Goal: Transaction & Acquisition: Purchase product/service

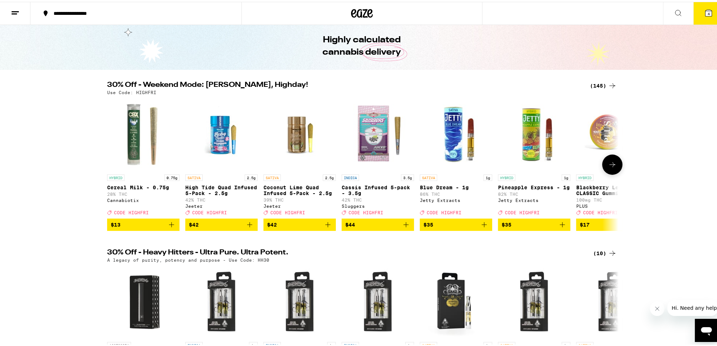
scroll to position [22, 0]
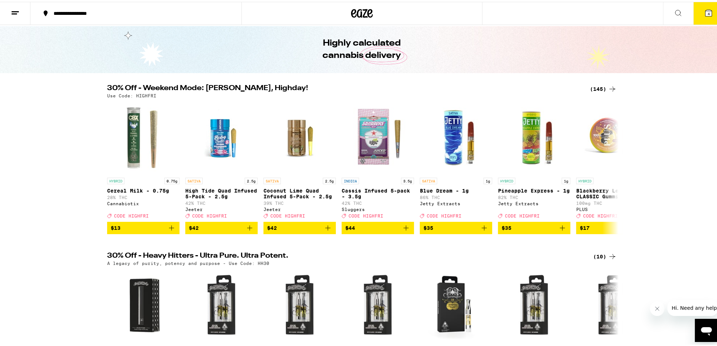
click at [594, 90] on div "(145)" at bounding box center [603, 87] width 27 height 9
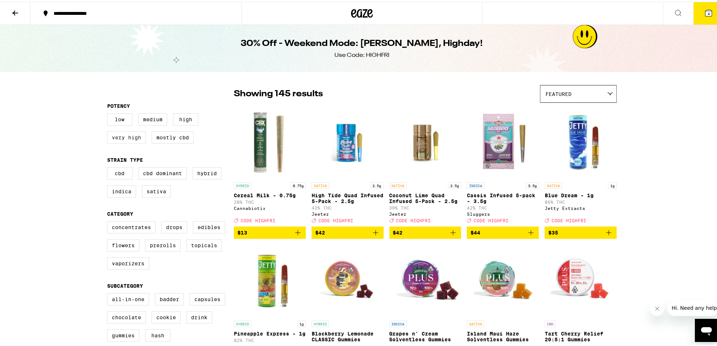
click at [138, 138] on label "Very High" at bounding box center [126, 135] width 39 height 12
click at [109, 113] on input "Very High" at bounding box center [109, 112] width 0 height 0
checkbox input "true"
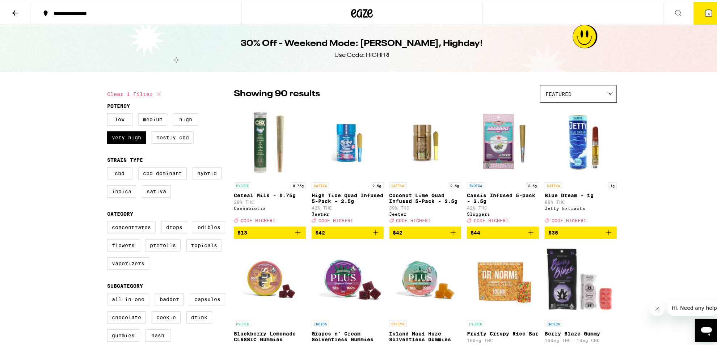
click at [121, 195] on label "Indica" at bounding box center [121, 189] width 29 height 12
click at [109, 167] on input "Indica" at bounding box center [109, 166] width 0 height 0
checkbox input "true"
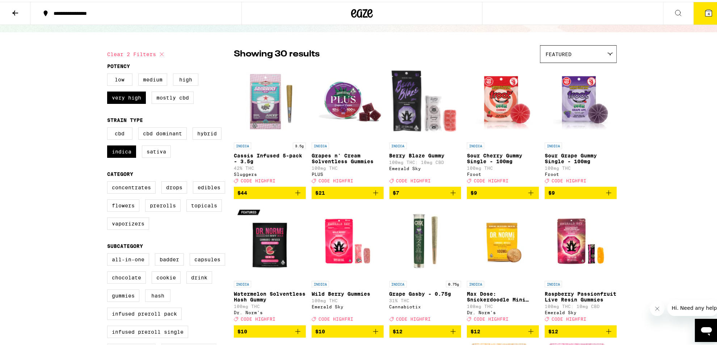
scroll to position [40, 0]
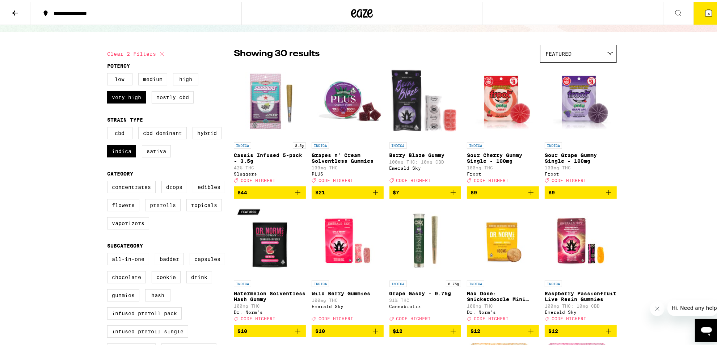
click at [163, 209] on label "Prerolls" at bounding box center [162, 203] width 35 height 12
click at [109, 181] on input "Prerolls" at bounding box center [109, 180] width 0 height 0
checkbox input "true"
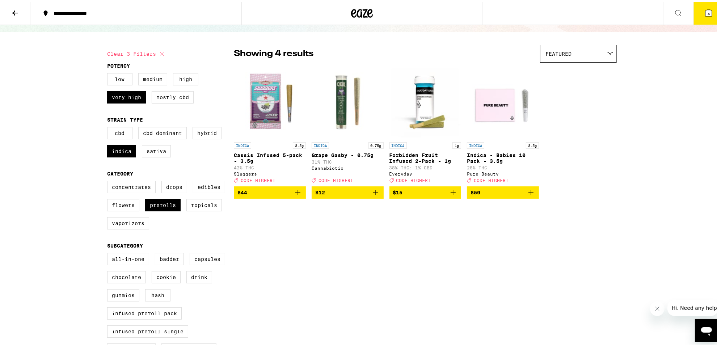
click at [210, 131] on label "Hybrid" at bounding box center [206, 131] width 29 height 12
click at [109, 127] on input "Hybrid" at bounding box center [109, 126] width 0 height 0
checkbox input "true"
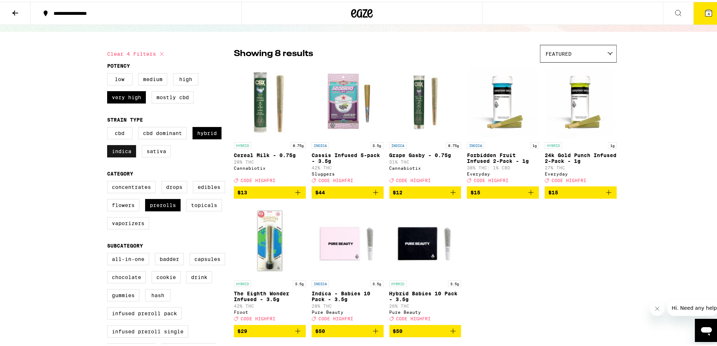
click at [119, 149] on label "Indica" at bounding box center [121, 149] width 29 height 12
click at [109, 127] on input "Indica" at bounding box center [109, 126] width 0 height 0
checkbox input "false"
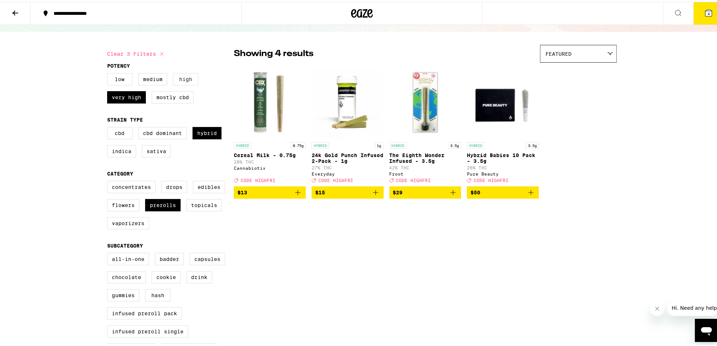
click at [177, 79] on label "High" at bounding box center [185, 77] width 25 height 12
click at [109, 73] on input "High" at bounding box center [109, 72] width 0 height 0
checkbox input "true"
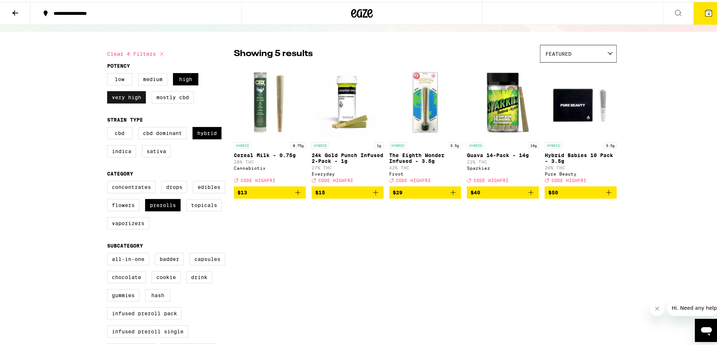
click at [120, 102] on label "Very High" at bounding box center [126, 95] width 39 height 12
click at [109, 73] on input "Very High" at bounding box center [109, 72] width 0 height 0
checkbox input "false"
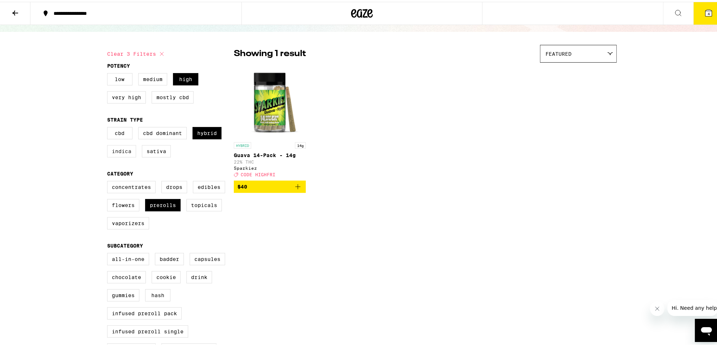
click at [124, 149] on label "Indica" at bounding box center [121, 149] width 29 height 12
click at [109, 127] on input "Indica" at bounding box center [109, 126] width 0 height 0
checkbox input "true"
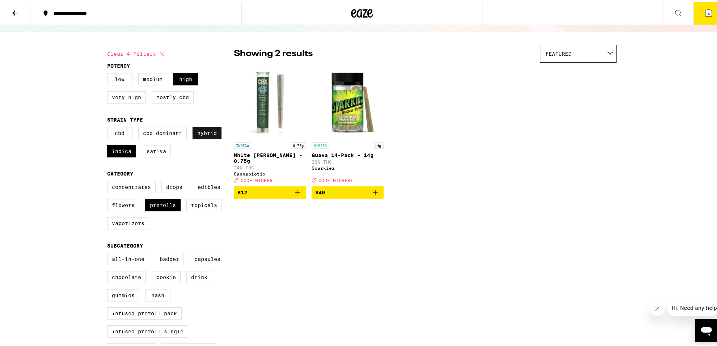
click at [207, 136] on label "Hybrid" at bounding box center [206, 131] width 29 height 12
click at [109, 127] on input "Hybrid" at bounding box center [109, 126] width 0 height 0
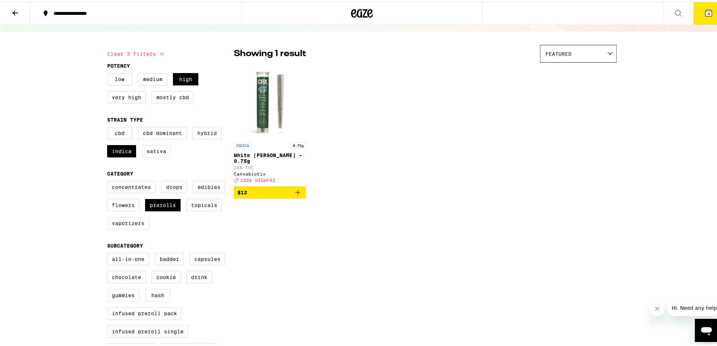
click at [207, 136] on label "Hybrid" at bounding box center [206, 131] width 29 height 12
click at [109, 127] on input "Hybrid" at bounding box center [109, 126] width 0 height 0
checkbox input "true"
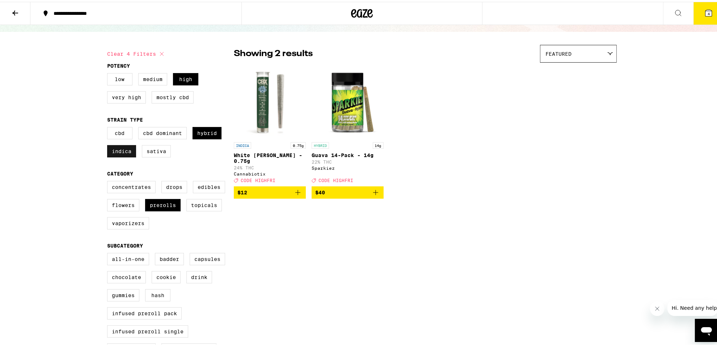
click at [118, 150] on label "Indica" at bounding box center [121, 149] width 29 height 12
click at [109, 127] on input "Indica" at bounding box center [109, 126] width 0 height 0
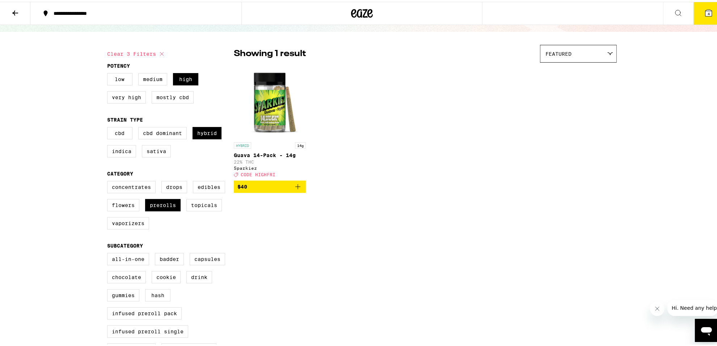
click at [295, 187] on icon "Add to bag" at bounding box center [297, 184] width 5 height 5
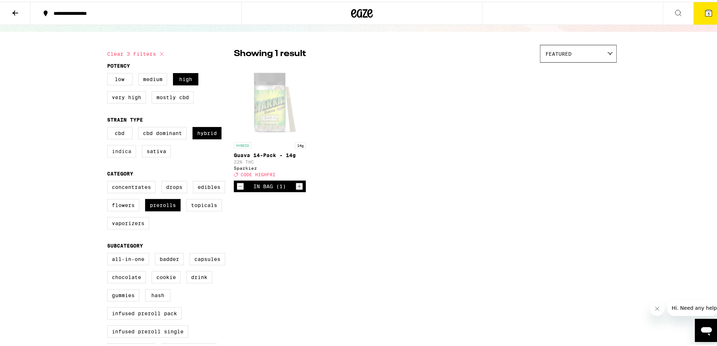
click at [122, 153] on label "Indica" at bounding box center [121, 149] width 29 height 12
click at [109, 127] on input "Indica" at bounding box center [109, 126] width 0 height 0
checkbox input "true"
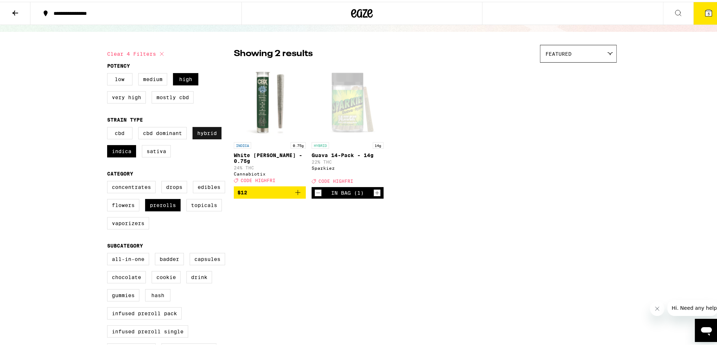
click at [209, 135] on label "Hybrid" at bounding box center [206, 131] width 29 height 12
click at [109, 127] on input "Hybrid" at bounding box center [109, 126] width 0 height 0
checkbox input "false"
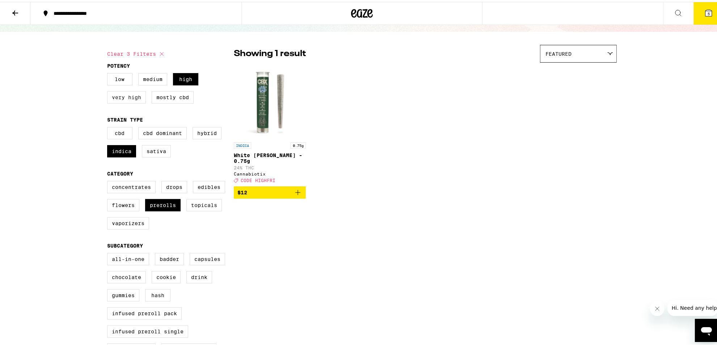
click at [120, 94] on label "Very High" at bounding box center [126, 95] width 39 height 12
click at [109, 73] on input "Very High" at bounding box center [109, 72] width 0 height 0
checkbox input "true"
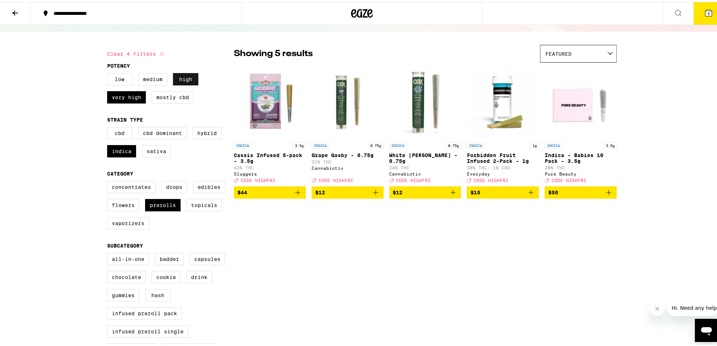
click at [183, 80] on label "High" at bounding box center [185, 77] width 25 height 12
click at [109, 73] on input "High" at bounding box center [109, 72] width 0 height 0
checkbox input "false"
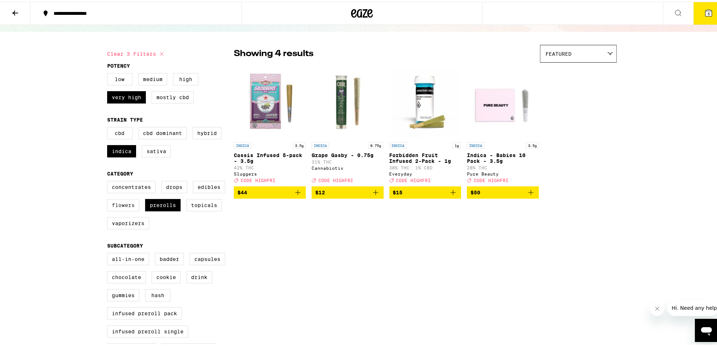
click at [118, 209] on label "Flowers" at bounding box center [123, 203] width 32 height 12
click at [109, 181] on input "Flowers" at bounding box center [109, 180] width 0 height 0
checkbox input "true"
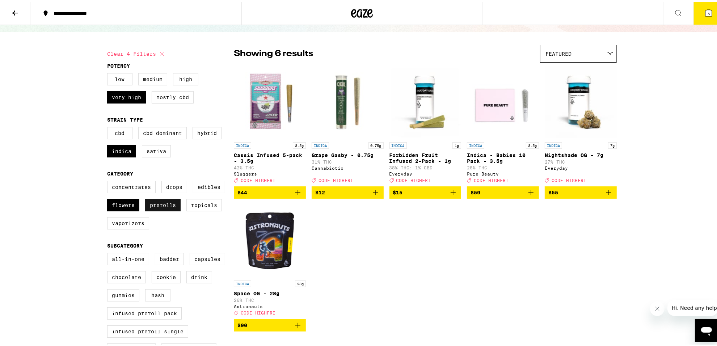
click at [158, 209] on label "Prerolls" at bounding box center [162, 203] width 35 height 12
click at [109, 181] on input "Prerolls" at bounding box center [109, 180] width 0 height 0
checkbox input "false"
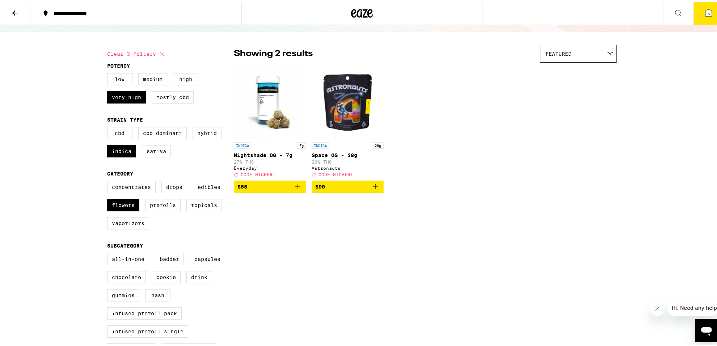
click at [204, 133] on label "Hybrid" at bounding box center [206, 131] width 29 height 12
click at [109, 127] on input "Hybrid" at bounding box center [109, 126] width 0 height 0
checkbox input "true"
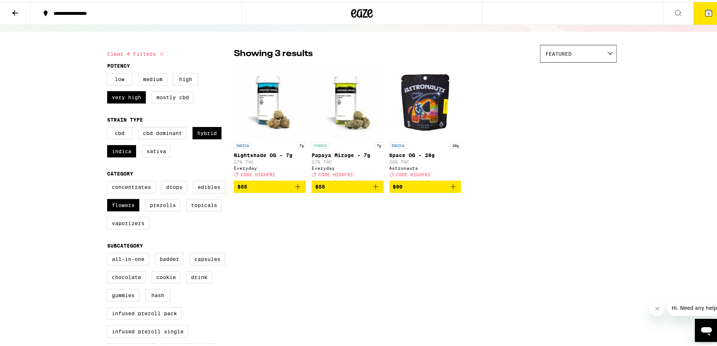
click at [294, 188] on icon "Add to bag" at bounding box center [297, 185] width 9 height 9
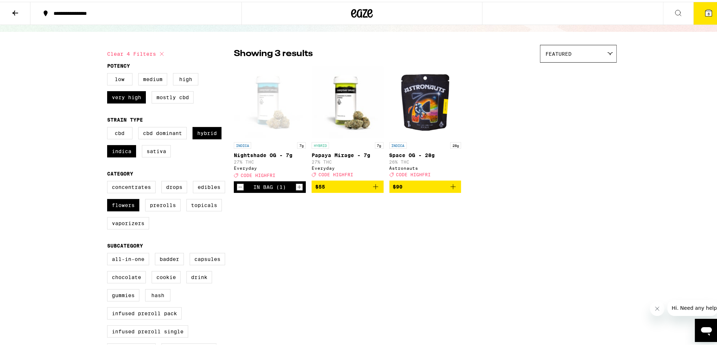
click at [141, 51] on button "Clear 4 filters" at bounding box center [136, 52] width 59 height 18
checkbox input "false"
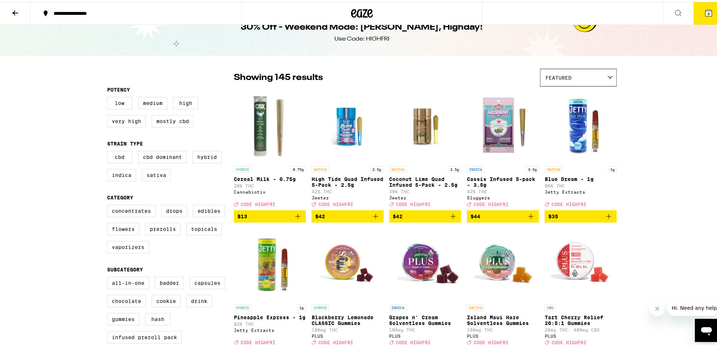
scroll to position [16, 0]
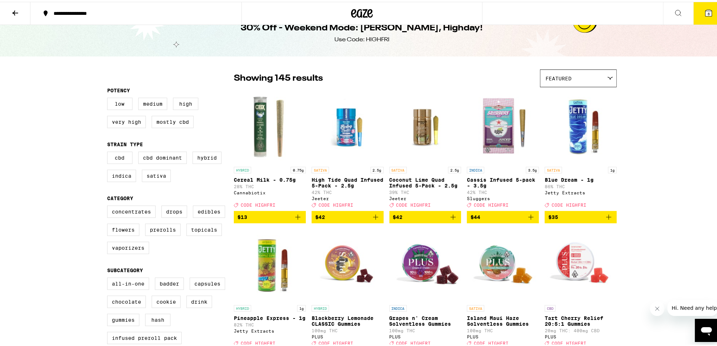
click at [356, 11] on icon at bounding box center [362, 11] width 22 height 13
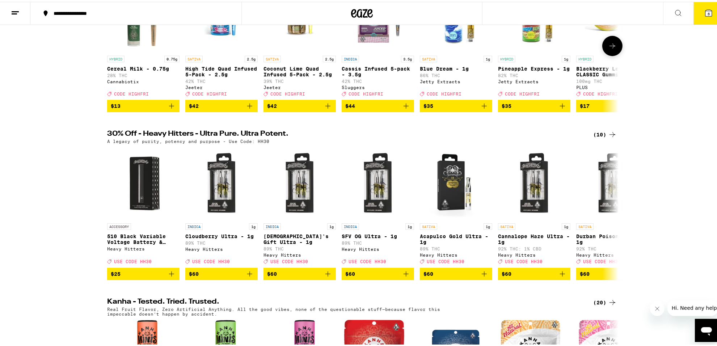
scroll to position [145, 0]
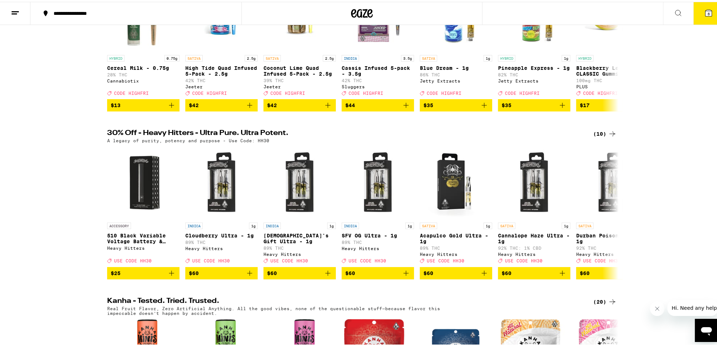
click at [597, 134] on div "(10)" at bounding box center [605, 132] width 24 height 9
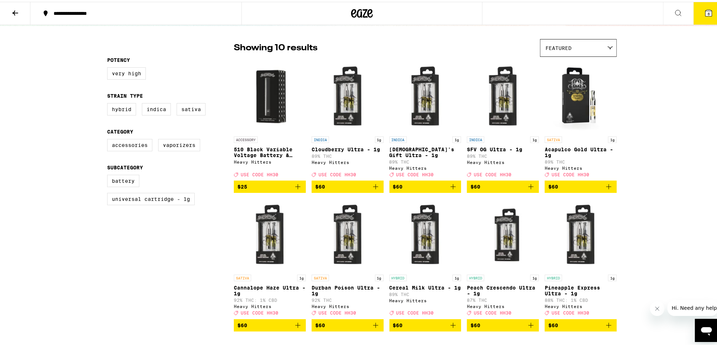
scroll to position [46, 0]
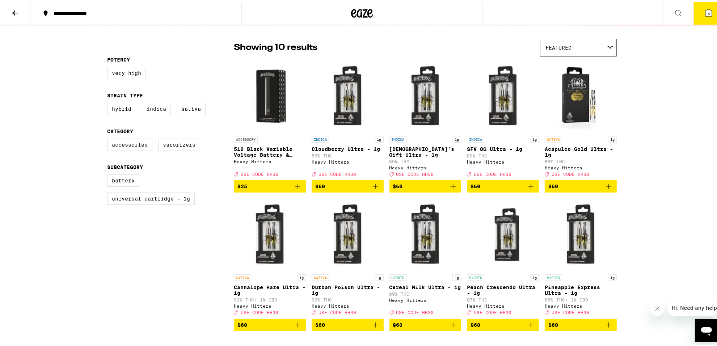
click at [160, 107] on label "Indica" at bounding box center [156, 107] width 29 height 12
click at [109, 102] on input "Indica" at bounding box center [109, 102] width 0 height 0
checkbox input "true"
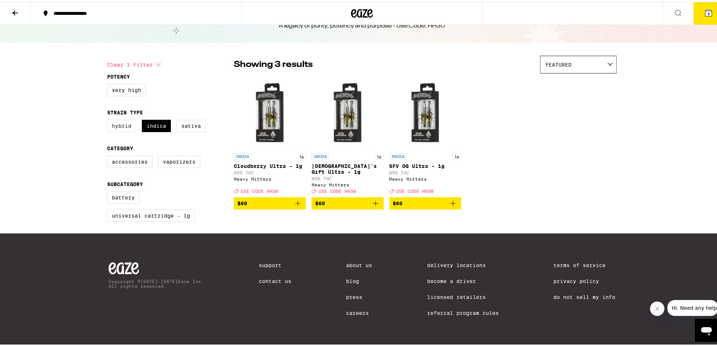
click at [123, 118] on label "Hybrid" at bounding box center [121, 124] width 29 height 12
click at [109, 119] on input "Hybrid" at bounding box center [109, 119] width 0 height 0
checkbox input "true"
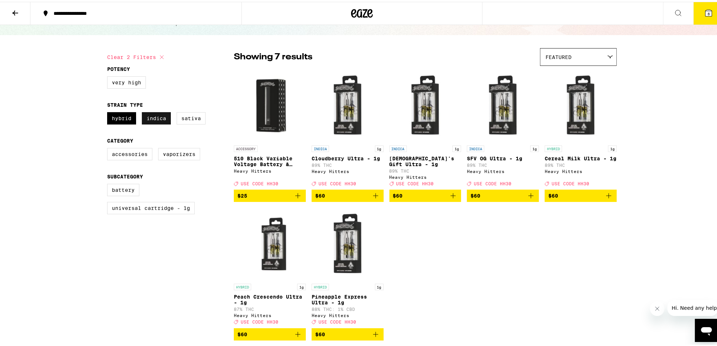
click at [156, 118] on label "Indica" at bounding box center [156, 116] width 29 height 12
click at [109, 112] on input "Indica" at bounding box center [109, 111] width 0 height 0
checkbox input "false"
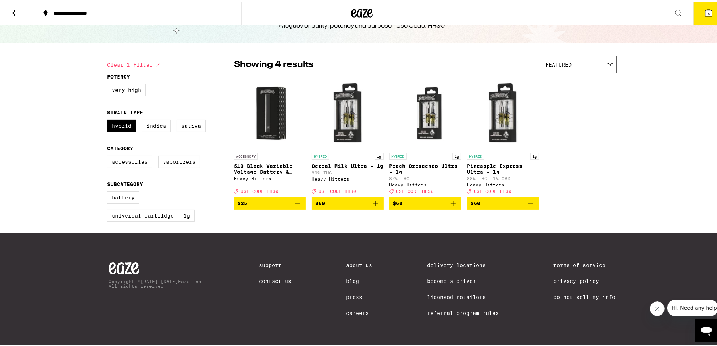
click at [134, 54] on button "Clear 1 filter" at bounding box center [135, 63] width 56 height 18
checkbox input "false"
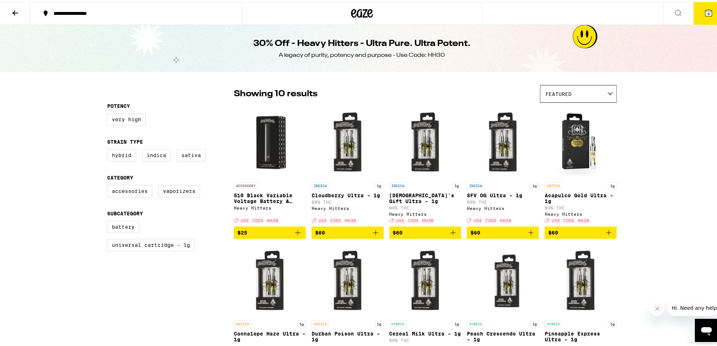
click at [360, 11] on icon at bounding box center [362, 11] width 22 height 13
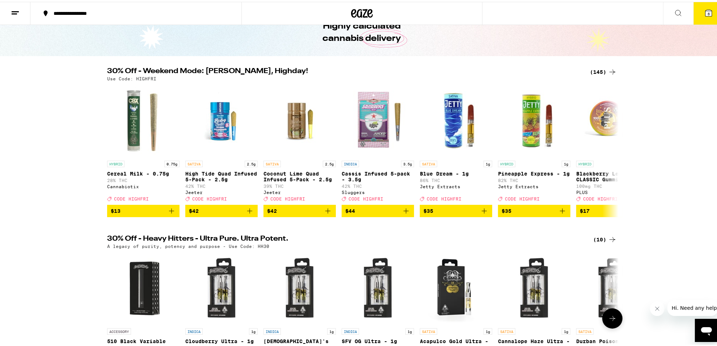
scroll to position [37, 0]
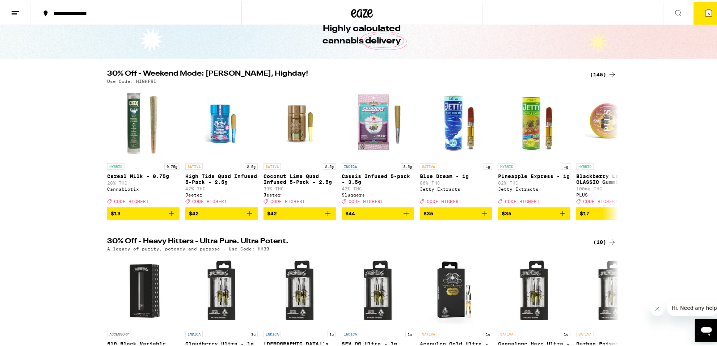
click at [593, 76] on div "(145)" at bounding box center [603, 72] width 27 height 9
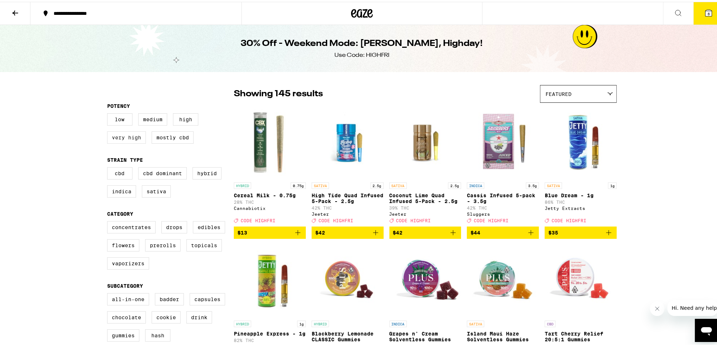
click at [126, 137] on label "Very High" at bounding box center [126, 135] width 39 height 12
click at [109, 113] on input "Very High" at bounding box center [109, 112] width 0 height 0
checkbox input "true"
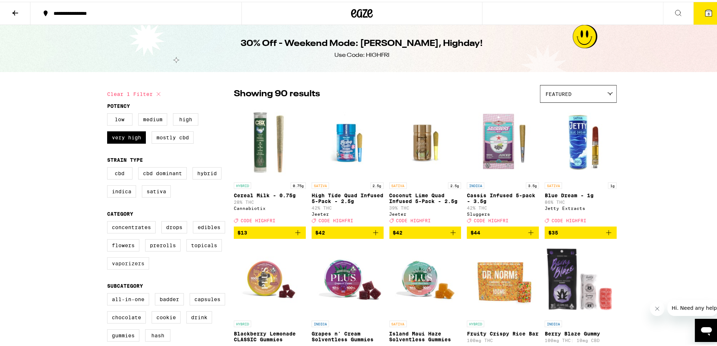
click at [122, 267] on label "Vaporizers" at bounding box center [128, 261] width 42 height 12
click at [109, 221] on input "Vaporizers" at bounding box center [109, 220] width 0 height 0
checkbox input "true"
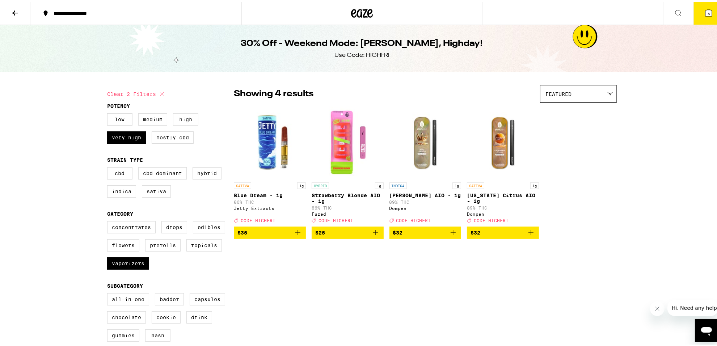
click at [181, 121] on label "High" at bounding box center [185, 117] width 25 height 12
click at [109, 113] on input "High" at bounding box center [109, 112] width 0 height 0
checkbox input "true"
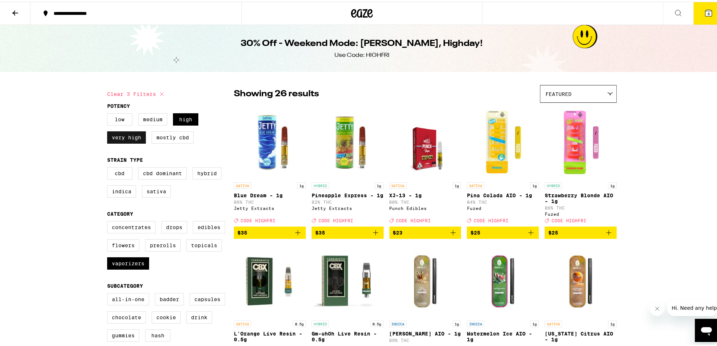
click at [134, 140] on label "Very High" at bounding box center [126, 135] width 39 height 12
click at [109, 113] on input "Very High" at bounding box center [109, 112] width 0 height 0
checkbox input "false"
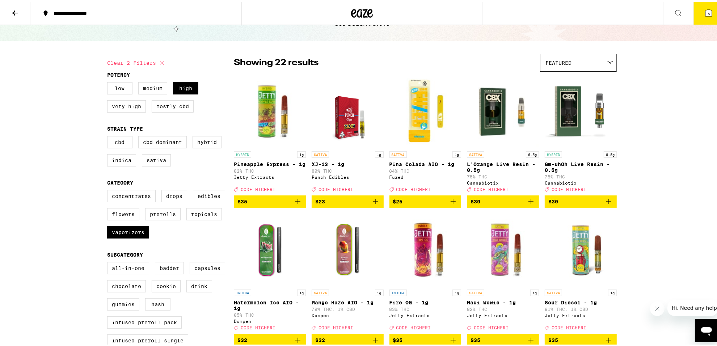
scroll to position [31, 0]
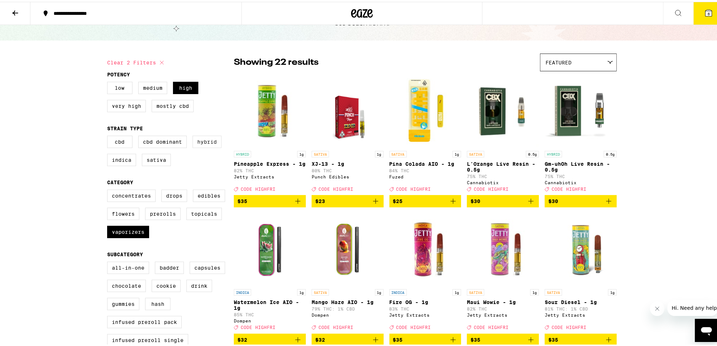
click at [201, 140] on label "Hybrid" at bounding box center [206, 140] width 29 height 12
click at [109, 135] on input "Hybrid" at bounding box center [109, 135] width 0 height 0
checkbox input "true"
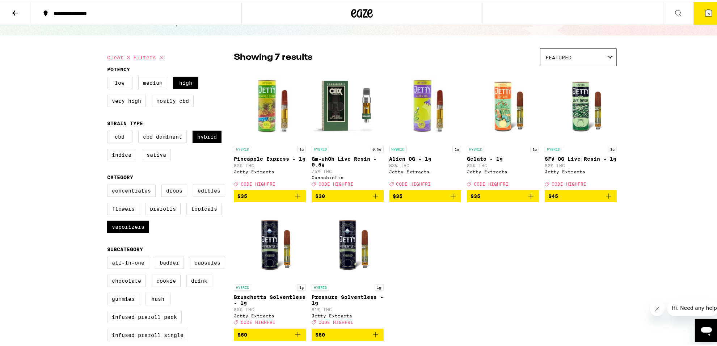
scroll to position [37, 0]
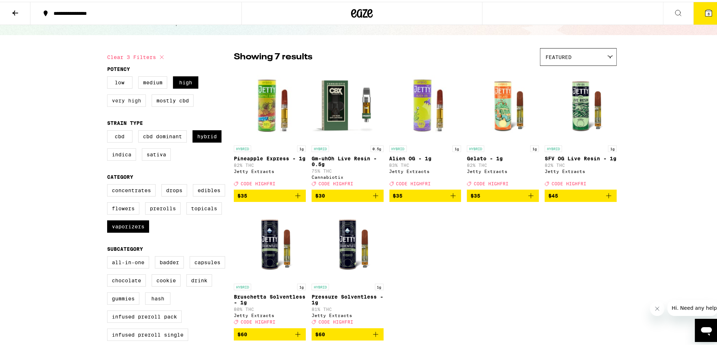
click at [127, 99] on label "Very High" at bounding box center [126, 99] width 39 height 12
click at [109, 76] on input "Very High" at bounding box center [109, 76] width 0 height 0
checkbox input "true"
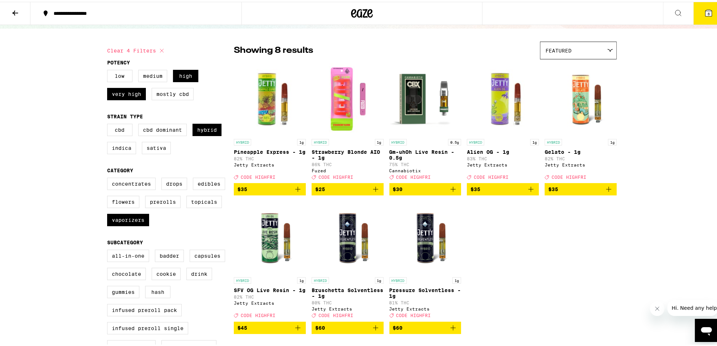
scroll to position [44, 0]
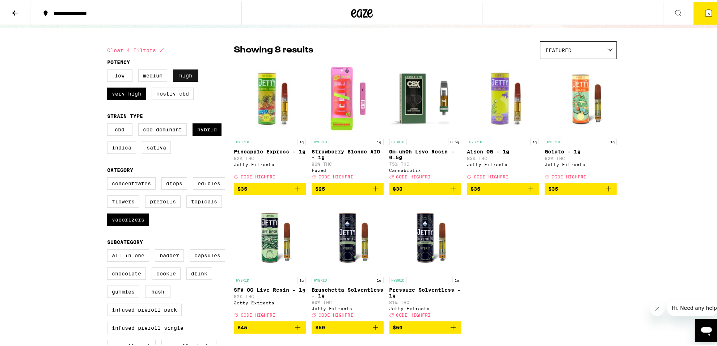
click at [189, 72] on label "High" at bounding box center [185, 74] width 25 height 12
click at [109, 69] on input "High" at bounding box center [109, 69] width 0 height 0
checkbox input "false"
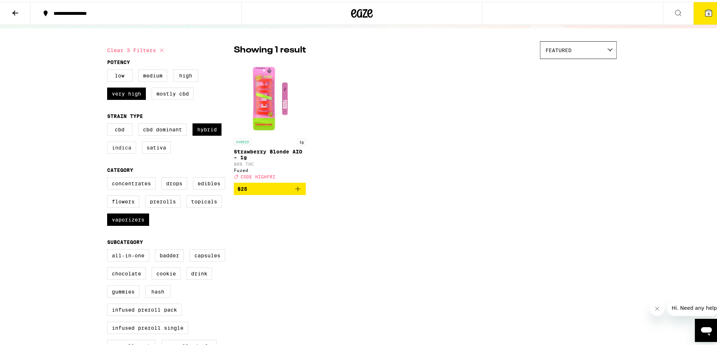
click at [116, 151] on label "Indica" at bounding box center [121, 146] width 29 height 12
click at [109, 123] on input "Indica" at bounding box center [109, 123] width 0 height 0
checkbox input "true"
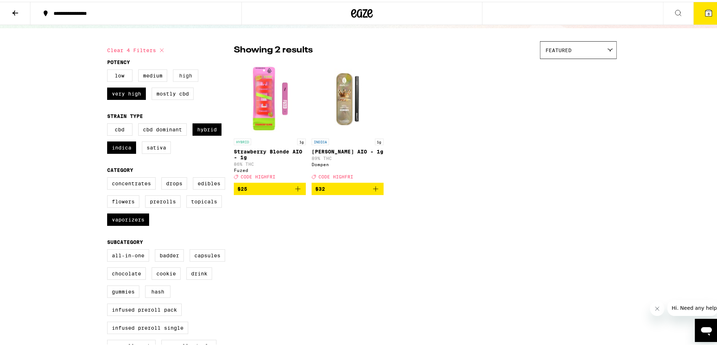
click at [182, 78] on label "High" at bounding box center [185, 74] width 25 height 12
click at [109, 69] on input "High" at bounding box center [109, 69] width 0 height 0
checkbox input "true"
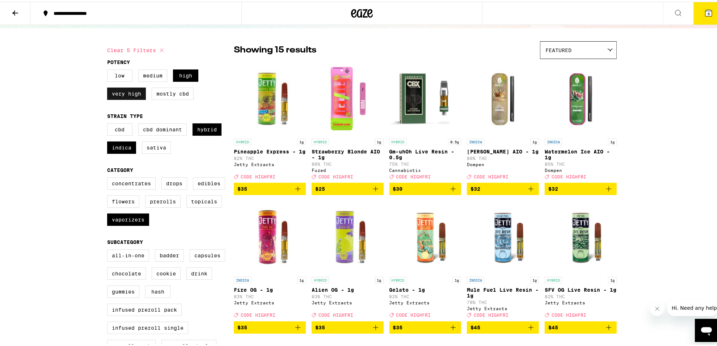
click at [129, 93] on label "Very High" at bounding box center [126, 92] width 39 height 12
click at [109, 69] on input "Very High" at bounding box center [109, 69] width 0 height 0
checkbox input "false"
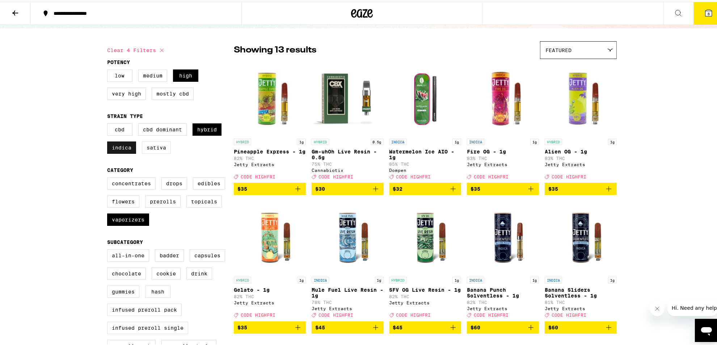
click at [117, 151] on label "Indica" at bounding box center [121, 146] width 29 height 12
click at [109, 123] on input "Indica" at bounding box center [109, 123] width 0 height 0
checkbox input "false"
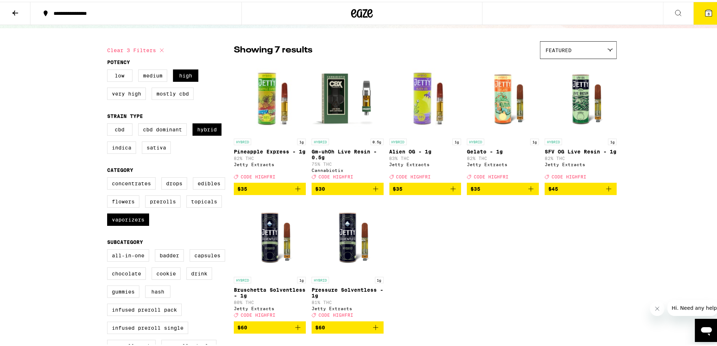
click at [295, 189] on icon "Add to bag" at bounding box center [297, 187] width 9 height 9
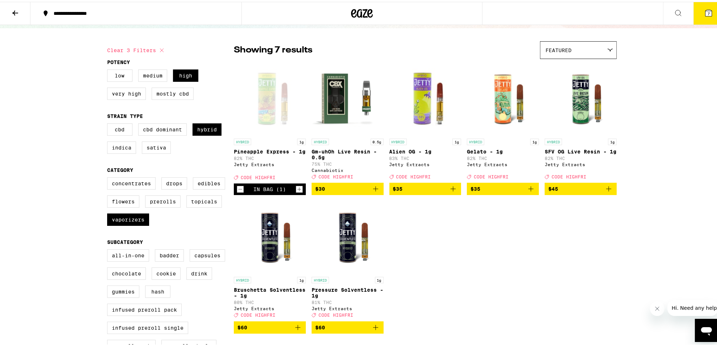
click at [360, 16] on icon at bounding box center [362, 11] width 11 height 9
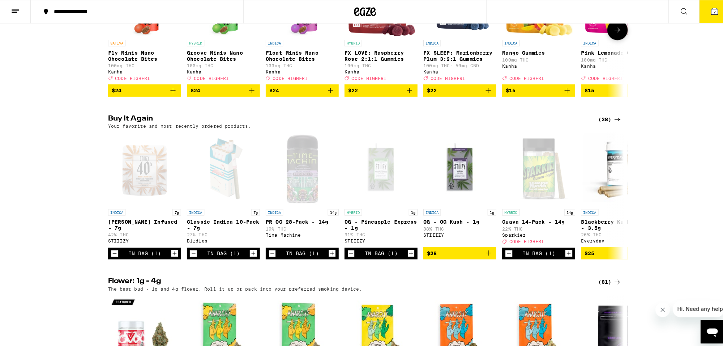
scroll to position [499, 0]
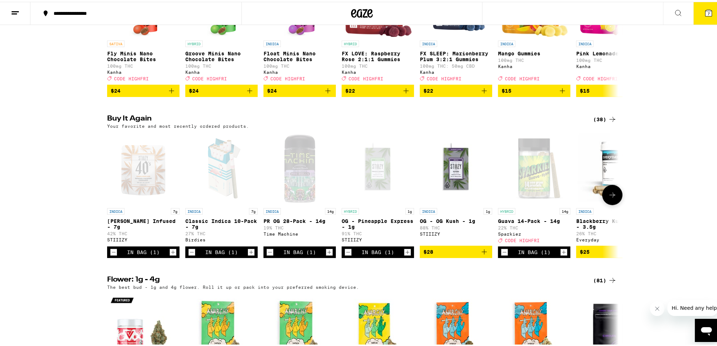
click at [248, 255] on icon "Increment" at bounding box center [251, 250] width 7 height 9
click at [188, 255] on icon "Decrement" at bounding box center [191, 250] width 7 height 9
click at [707, 14] on span "7" at bounding box center [708, 12] width 2 height 4
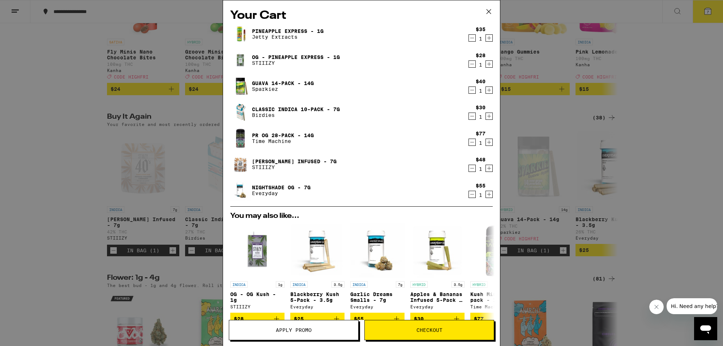
click at [469, 167] on icon "Decrement" at bounding box center [472, 168] width 7 height 9
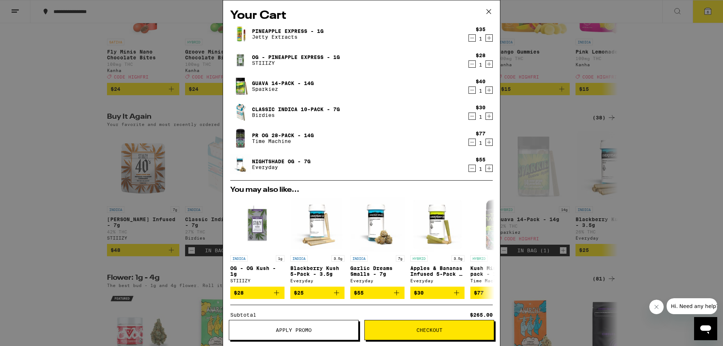
click at [469, 140] on icon "Decrement" at bounding box center [472, 142] width 7 height 9
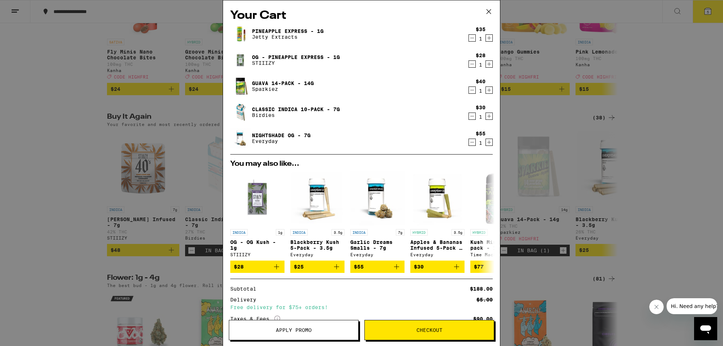
click at [469, 64] on icon "Decrement" at bounding box center [472, 64] width 7 height 9
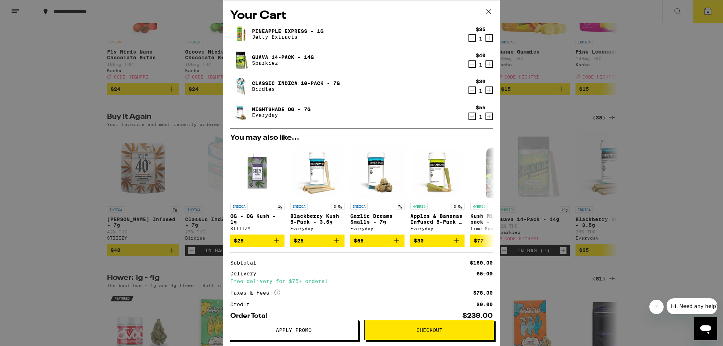
click at [263, 29] on link "Pineapple Express - 1g" at bounding box center [288, 31] width 72 height 6
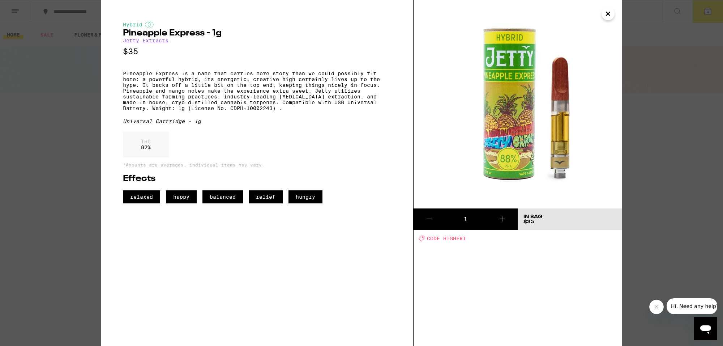
click at [610, 15] on icon "Close" at bounding box center [609, 14] width 4 height 4
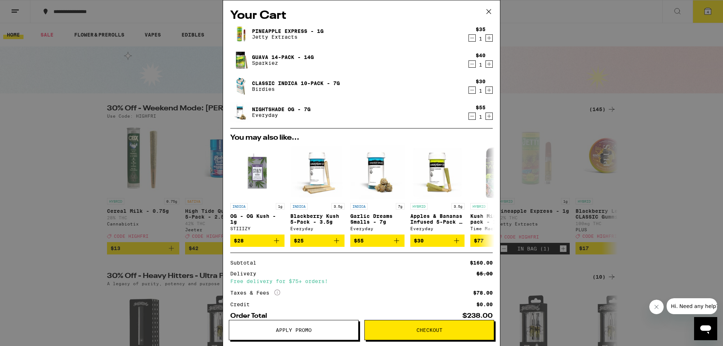
click at [270, 57] on link "Guava 14-Pack - 14g" at bounding box center [283, 57] width 62 height 6
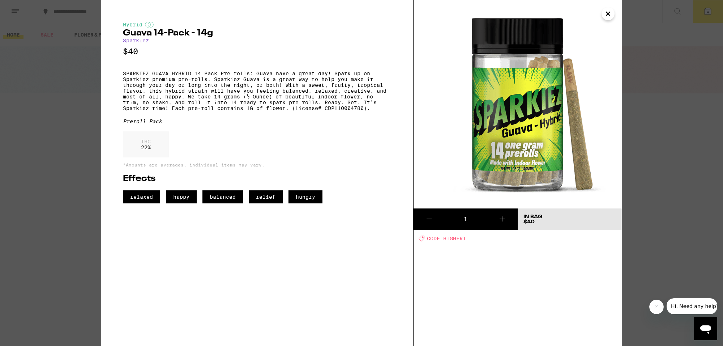
click at [607, 13] on icon "Close" at bounding box center [609, 14] width 4 height 4
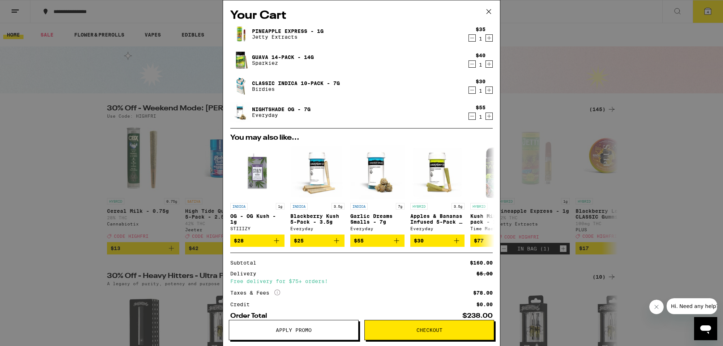
click at [326, 326] on button "Apply Promo" at bounding box center [294, 330] width 130 height 20
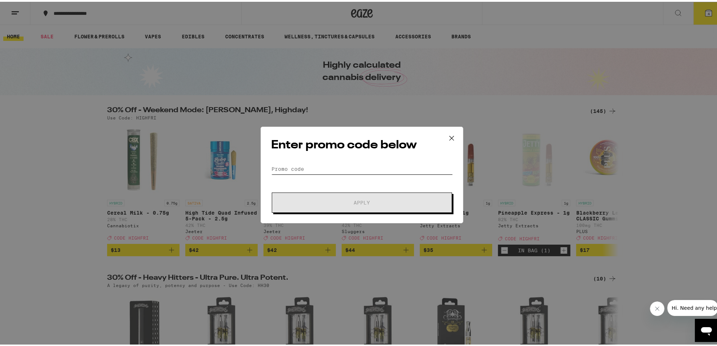
click at [319, 168] on input "Promo Code" at bounding box center [362, 167] width 182 height 11
click at [296, 164] on input "Promo Code" at bounding box center [362, 167] width 182 height 11
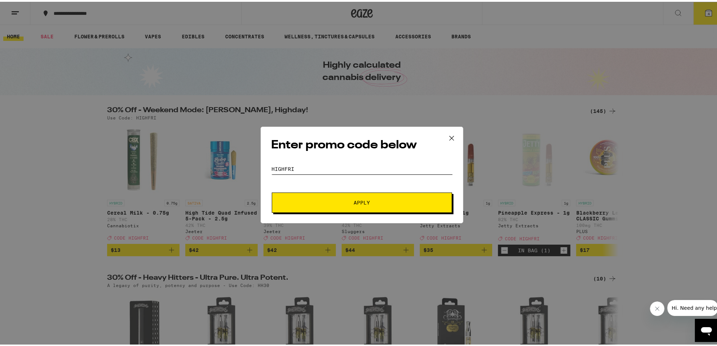
type input "highfri"
click at [321, 201] on span "Apply" at bounding box center [362, 200] width 130 height 5
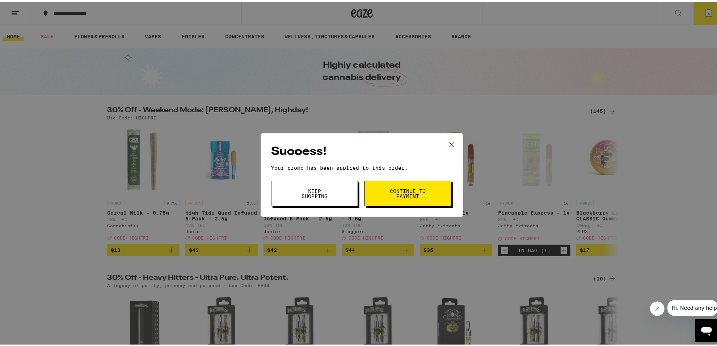
click at [375, 190] on button "Continue to payment" at bounding box center [407, 191] width 87 height 25
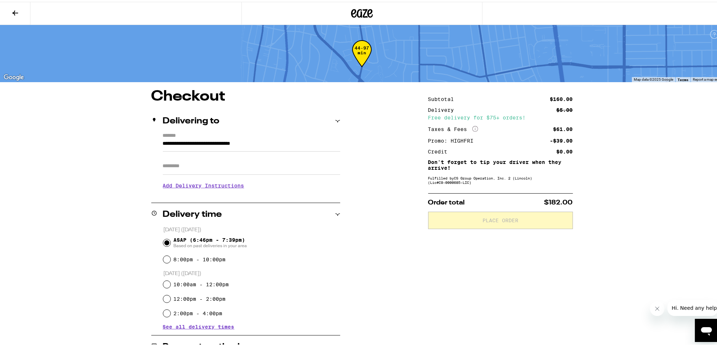
click at [357, 8] on icon at bounding box center [362, 11] width 22 height 13
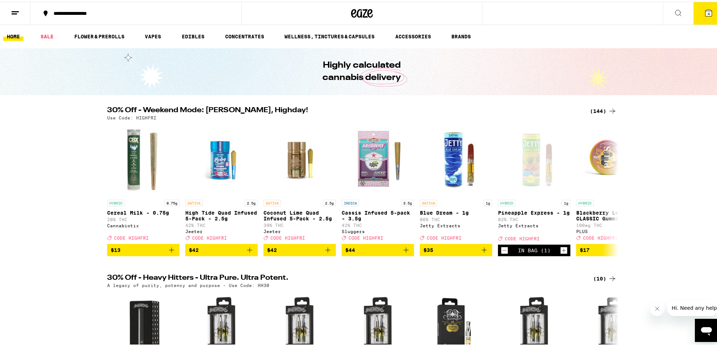
click at [599, 112] on div "(144)" at bounding box center [603, 109] width 27 height 9
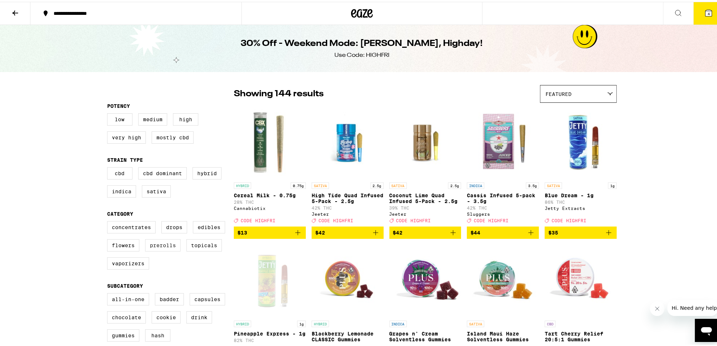
click at [161, 250] on label "Prerolls" at bounding box center [162, 243] width 35 height 12
click at [109, 221] on input "Prerolls" at bounding box center [109, 220] width 0 height 0
checkbox input "true"
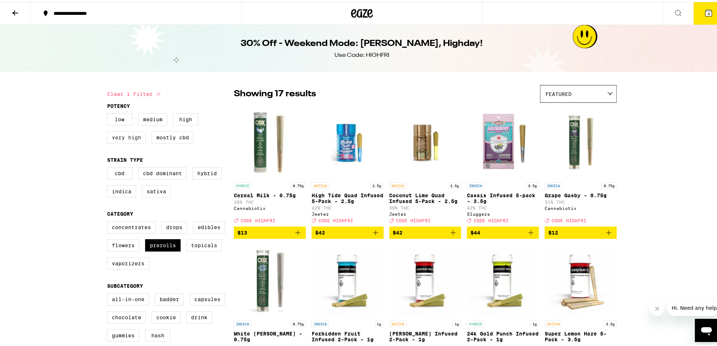
click at [136, 133] on label "Very High" at bounding box center [126, 135] width 39 height 12
click at [109, 113] on input "Very High" at bounding box center [109, 112] width 0 height 0
checkbox input "true"
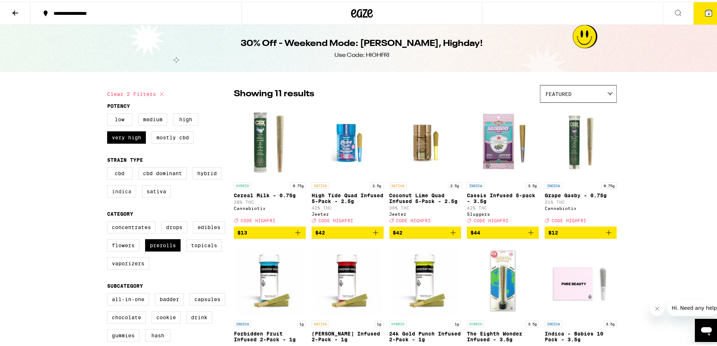
click at [117, 191] on label "Indica" at bounding box center [121, 189] width 29 height 12
click at [109, 167] on input "Indica" at bounding box center [109, 166] width 0 height 0
checkbox input "true"
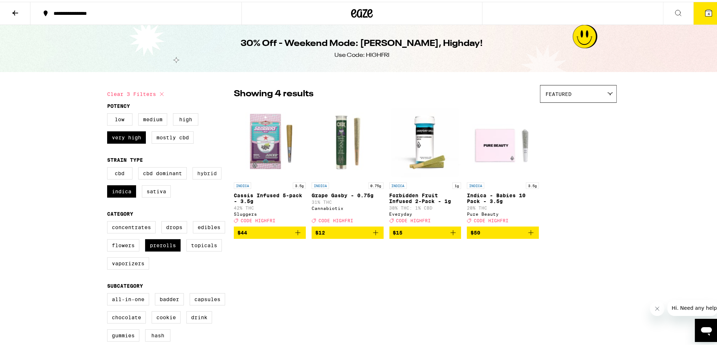
click at [209, 178] on label "Hybrid" at bounding box center [206, 171] width 29 height 12
click at [109, 167] on input "Hybrid" at bounding box center [109, 166] width 0 height 0
checkbox input "true"
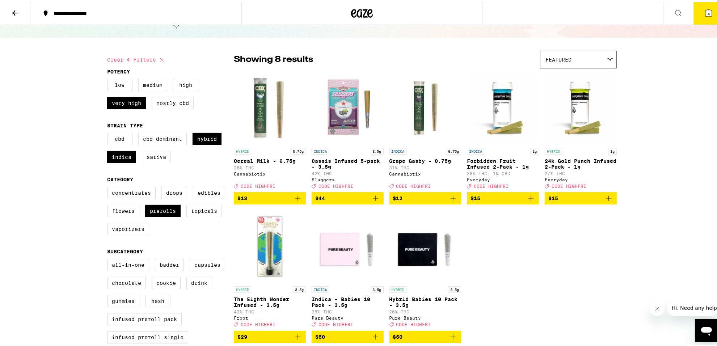
scroll to position [33, 0]
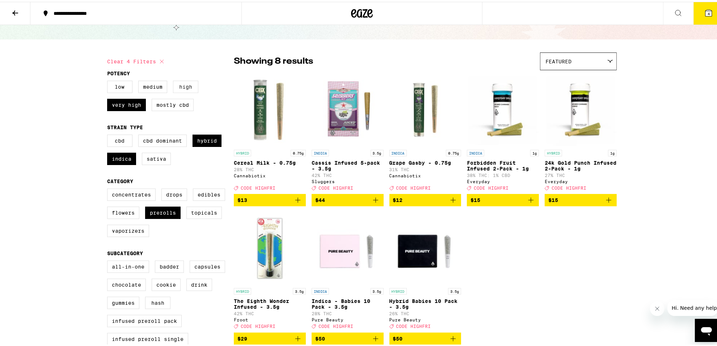
click at [185, 87] on label "High" at bounding box center [185, 85] width 25 height 12
click at [109, 80] on input "High" at bounding box center [109, 80] width 0 height 0
checkbox input "true"
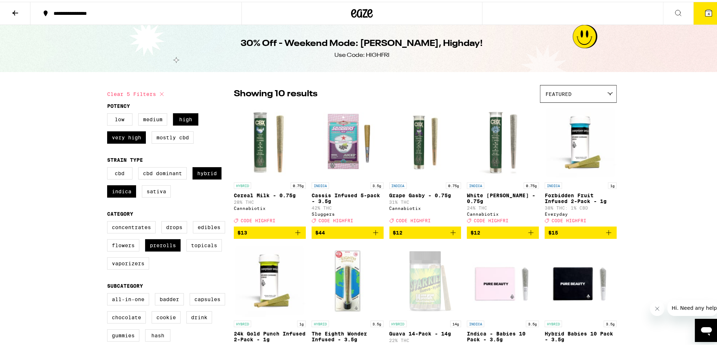
click at [695, 12] on button "4" at bounding box center [708, 11] width 30 height 22
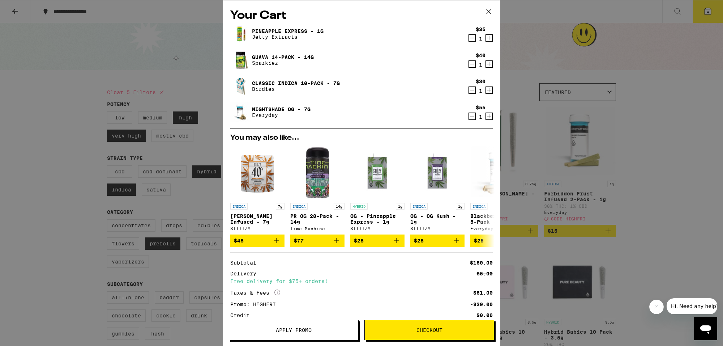
click at [490, 13] on icon at bounding box center [489, 11] width 4 height 4
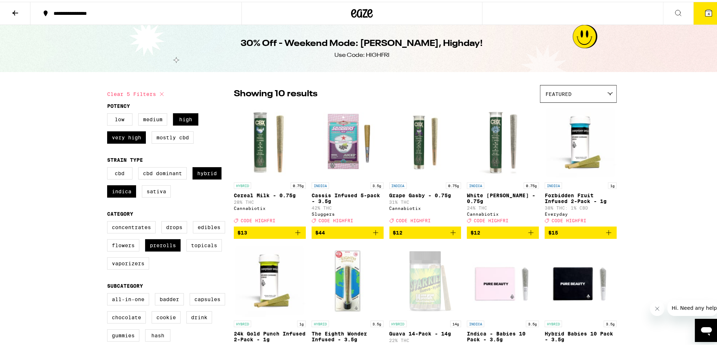
click at [357, 11] on icon at bounding box center [362, 11] width 11 height 9
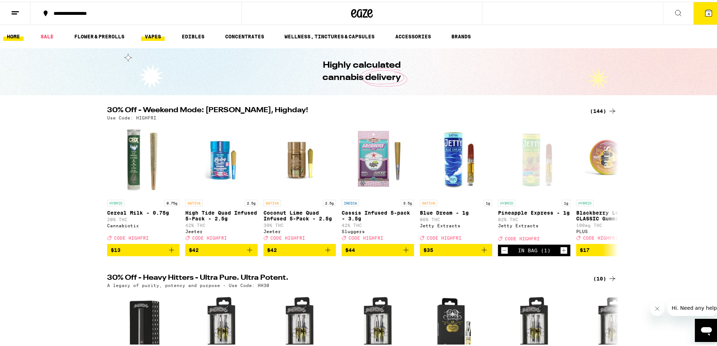
click at [145, 35] on link "VAPES" at bounding box center [153, 34] width 24 height 9
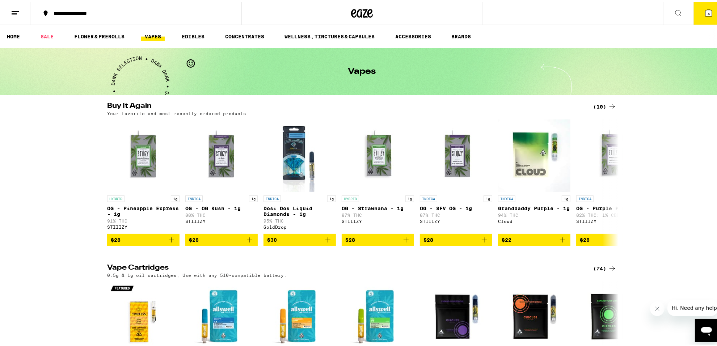
click at [608, 103] on icon at bounding box center [612, 105] width 9 height 9
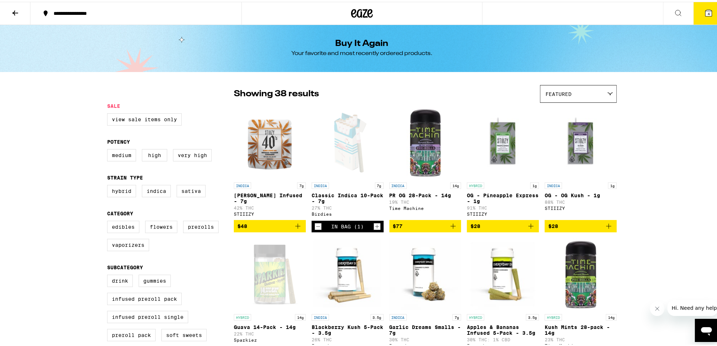
click at [675, 11] on icon at bounding box center [678, 11] width 9 height 9
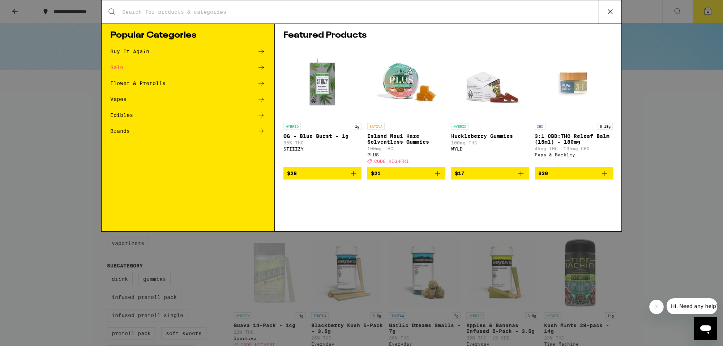
click at [144, 101] on div "Vapes" at bounding box center [188, 99] width 156 height 9
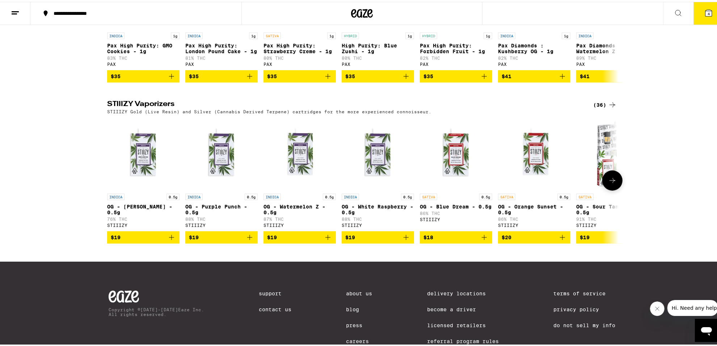
scroll to position [648, 0]
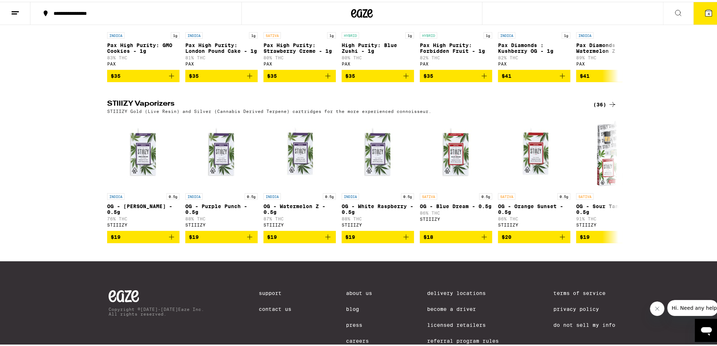
click at [601, 107] on div "(36)" at bounding box center [605, 102] width 24 height 9
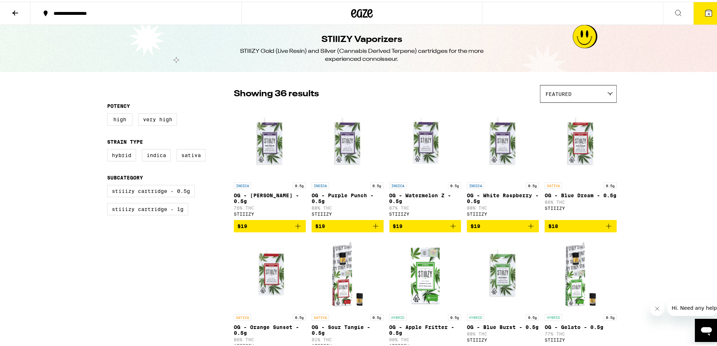
click at [351, 11] on icon at bounding box center [353, 11] width 5 height 9
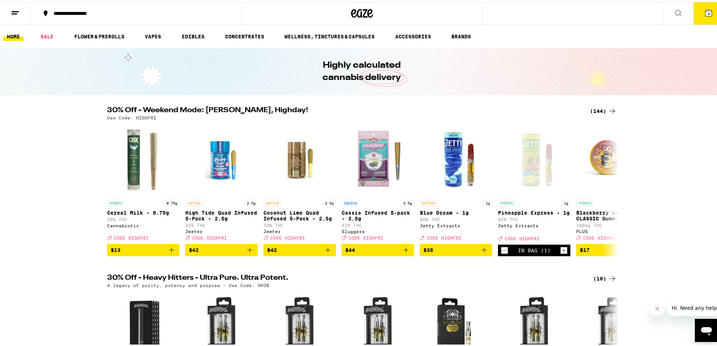
click at [674, 15] on icon at bounding box center [678, 11] width 9 height 9
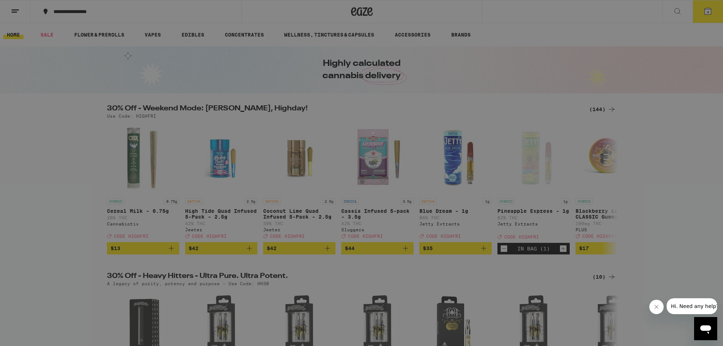
click at [511, 13] on input "Search for Products" at bounding box center [360, 12] width 477 height 7
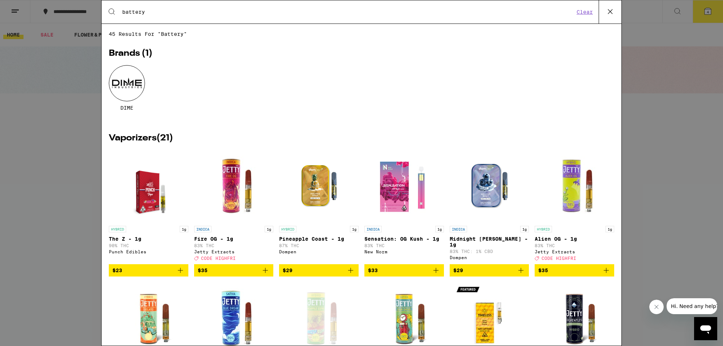
type input "battery"
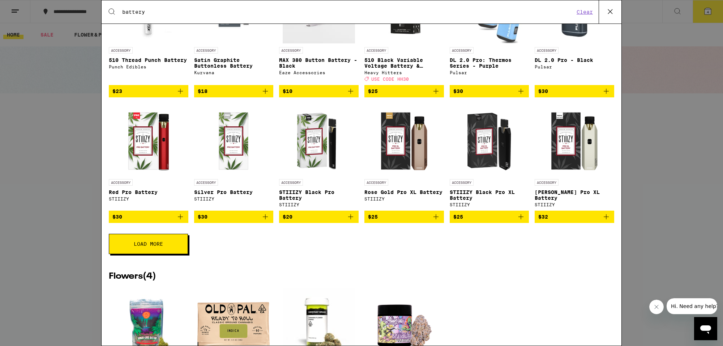
scroll to position [509, 0]
click at [517, 221] on icon "Add to bag" at bounding box center [521, 216] width 9 height 9
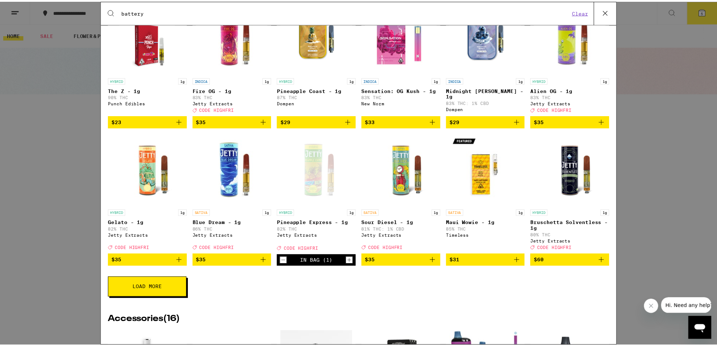
scroll to position [0, 0]
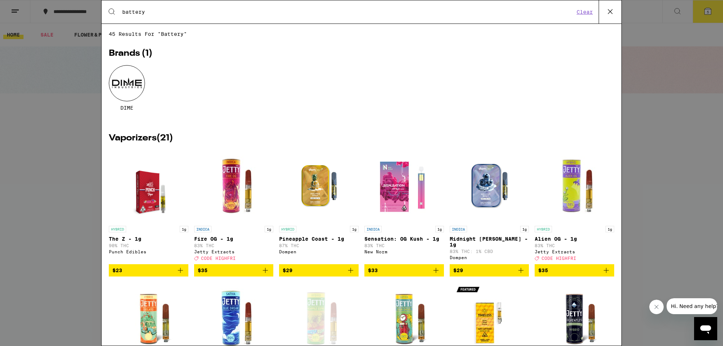
click at [611, 12] on icon at bounding box center [610, 11] width 4 height 4
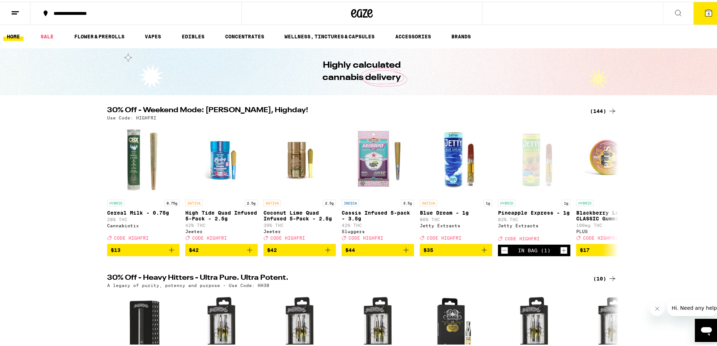
click at [705, 13] on icon at bounding box center [708, 11] width 7 height 7
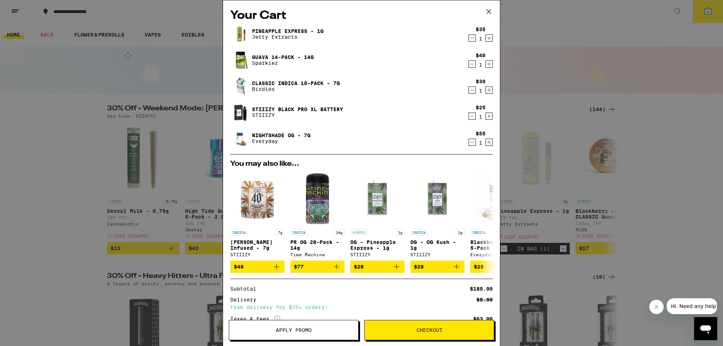
click at [308, 328] on span "Apply Promo" at bounding box center [294, 329] width 36 height 5
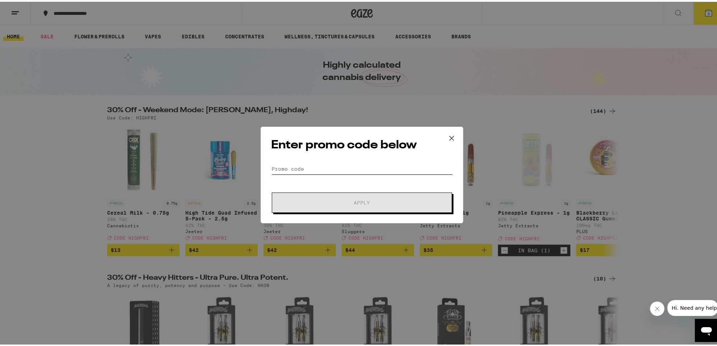
click at [343, 162] on input "Promo Code" at bounding box center [362, 167] width 182 height 11
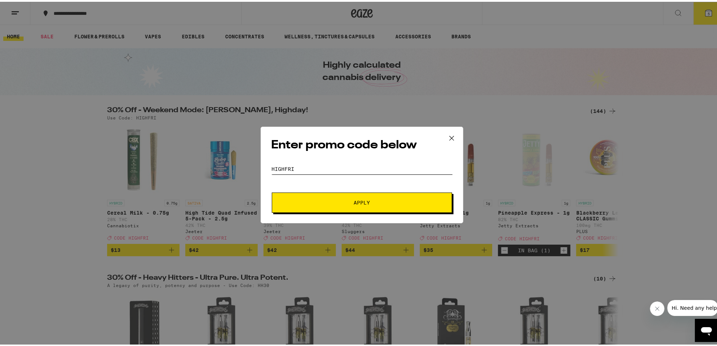
type input "highfri"
click at [340, 207] on button "Apply" at bounding box center [362, 201] width 180 height 20
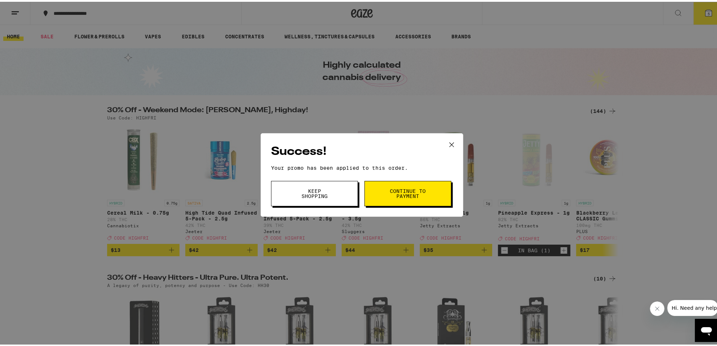
click at [389, 190] on span "Continue to payment" at bounding box center [407, 192] width 37 height 10
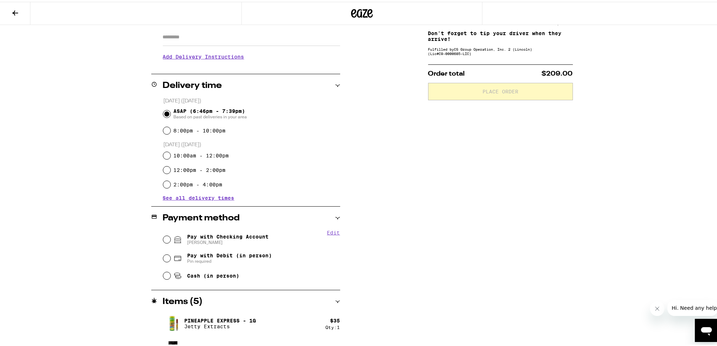
scroll to position [130, 0]
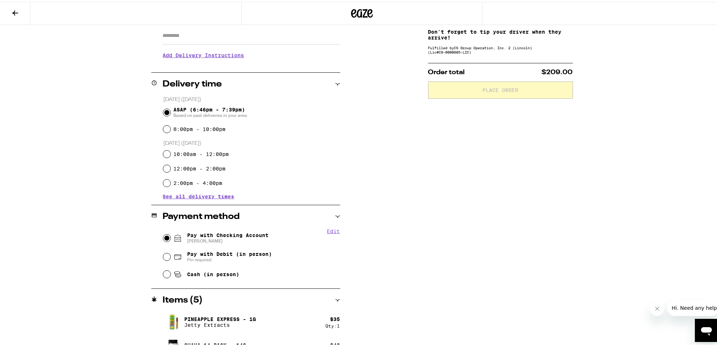
click at [166, 236] on input "Pay with Checking Account [PERSON_NAME]" at bounding box center [166, 236] width 7 height 7
radio input "true"
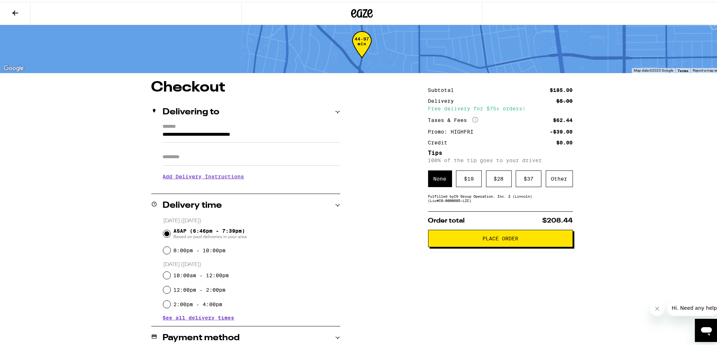
scroll to position [0, 0]
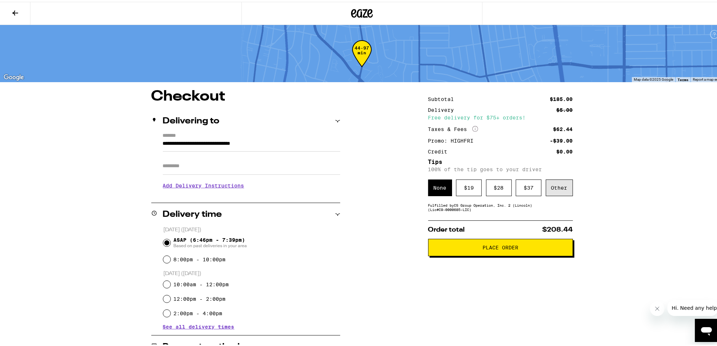
click at [561, 183] on div "Other" at bounding box center [558, 186] width 27 height 17
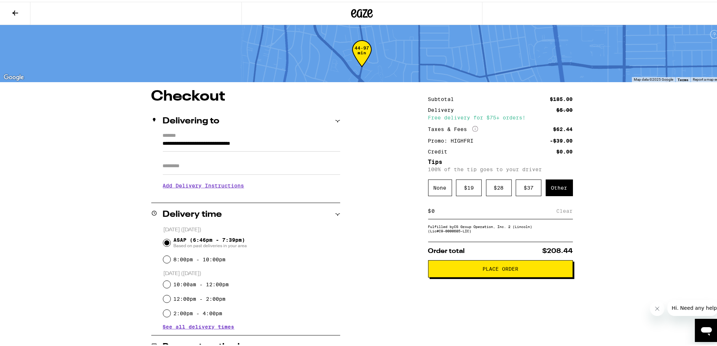
click at [479, 209] on input at bounding box center [493, 209] width 125 height 7
type input "10"
click at [564, 212] on div "Save" at bounding box center [566, 209] width 13 height 16
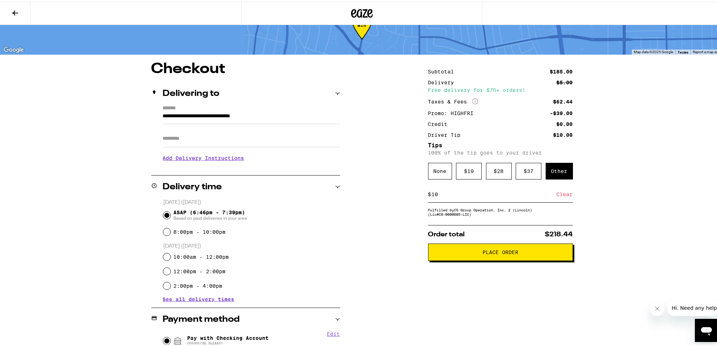
scroll to position [29, 0]
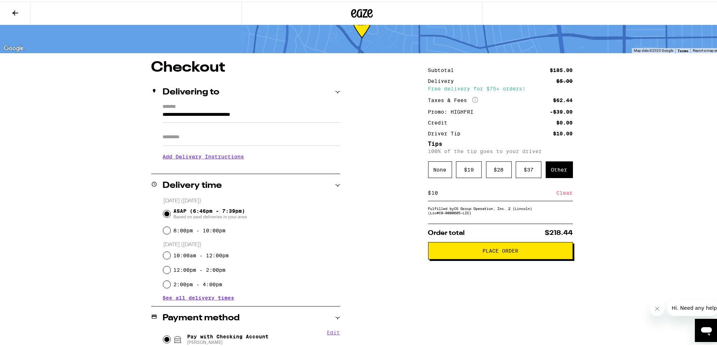
click at [194, 130] on input "Apt/Suite" at bounding box center [251, 135] width 177 height 17
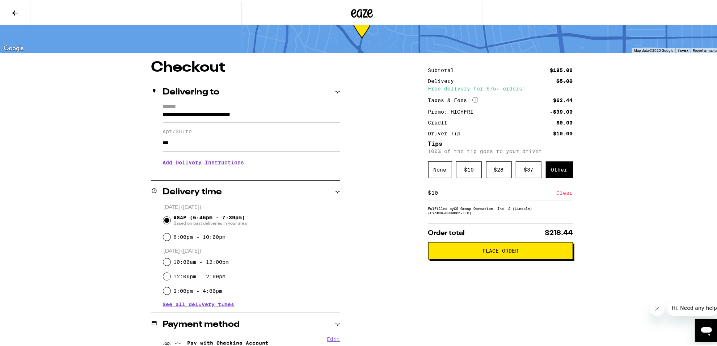
type input "***"
click at [359, 245] on div "**********" at bounding box center [361, 315] width 521 height 513
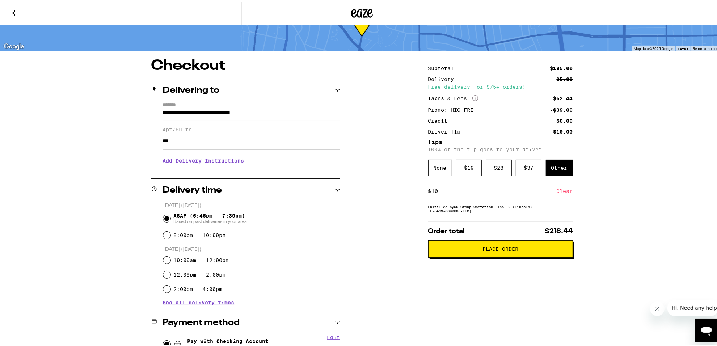
scroll to position [0, 0]
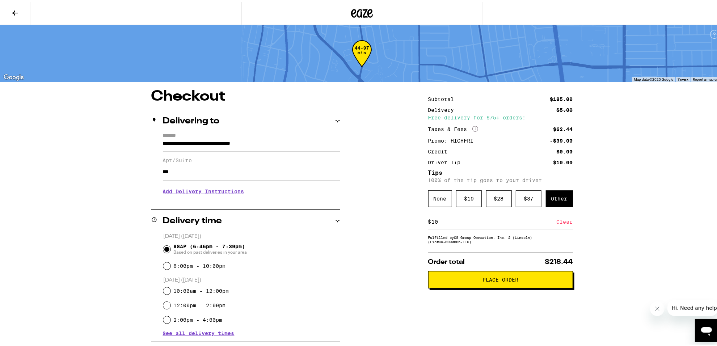
click at [457, 278] on span "Place Order" at bounding box center [500, 277] width 132 height 5
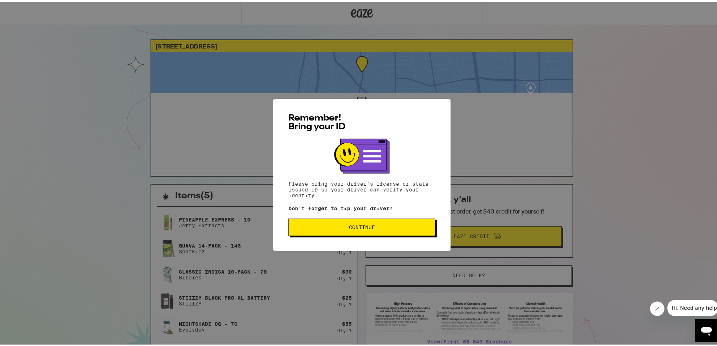
click at [339, 228] on span "Continue" at bounding box center [361, 225] width 135 height 5
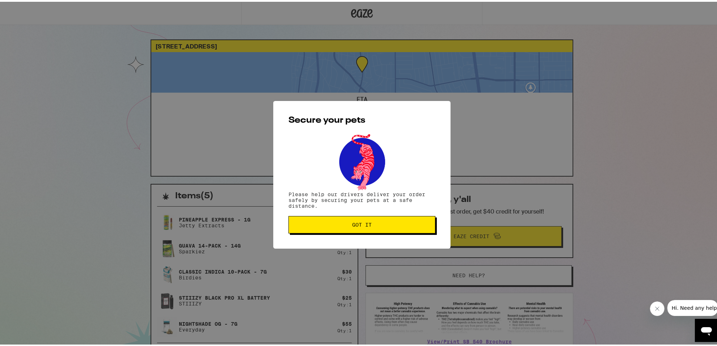
click at [367, 225] on span "Got it" at bounding box center [362, 222] width 20 height 5
